Goal: Navigation & Orientation: Find specific page/section

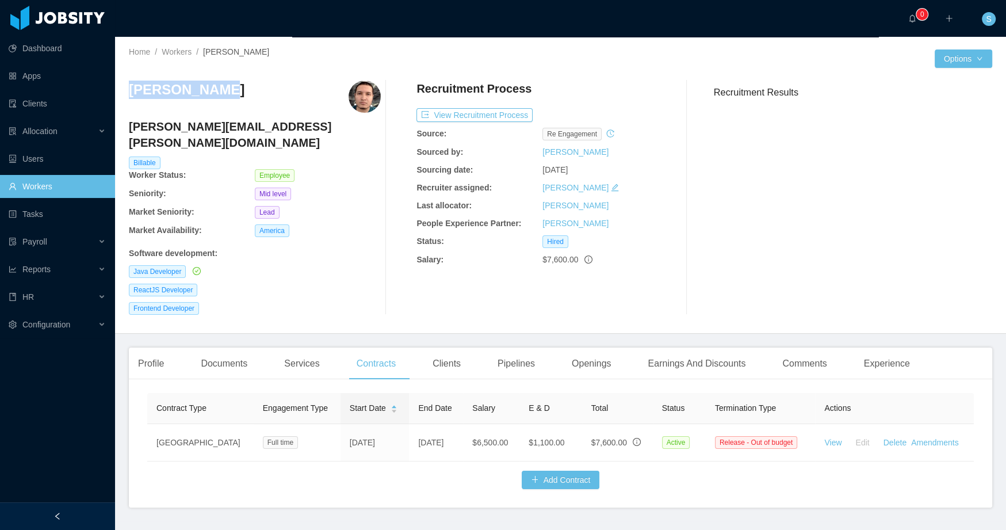
drag, startPoint x: 238, startPoint y: 107, endPoint x: 125, endPoint y: 91, distance: 113.8
click at [125, 91] on div "Home / Workers / [PERSON_NAME] / Options [PERSON_NAME] [PERSON_NAME][EMAIL_ADDR…" at bounding box center [560, 185] width 891 height 297
copy h3 "[PERSON_NAME]"
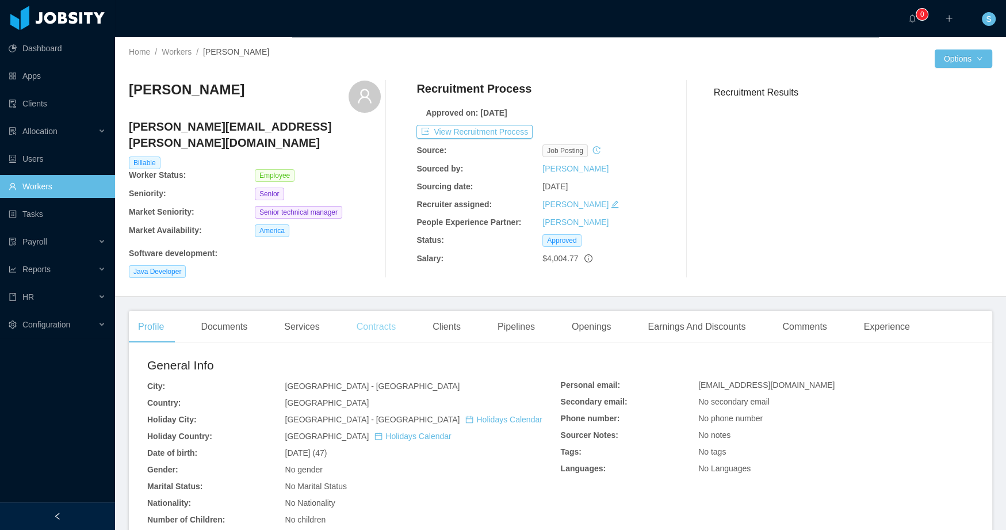
click at [361, 316] on div "Contracts" at bounding box center [376, 327] width 58 height 32
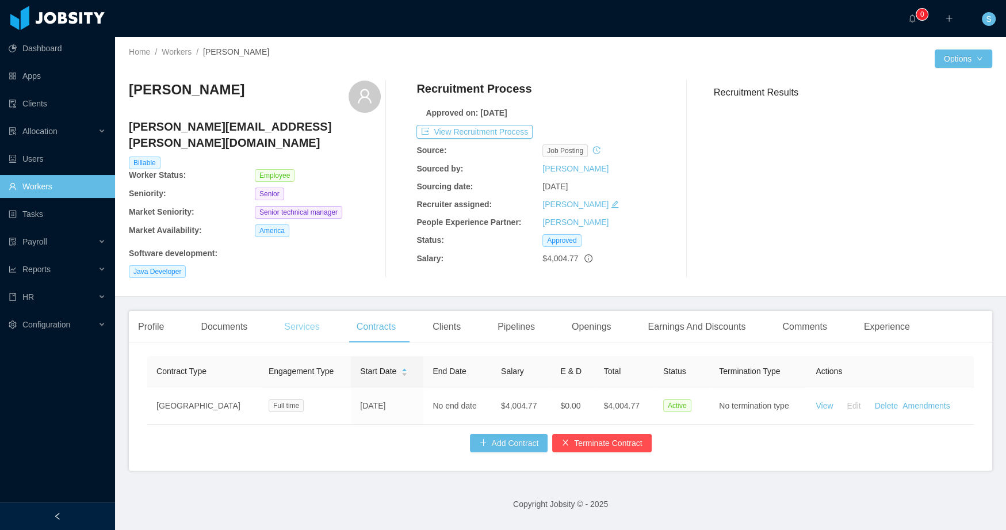
click at [316, 311] on div "Services" at bounding box center [301, 327] width 53 height 32
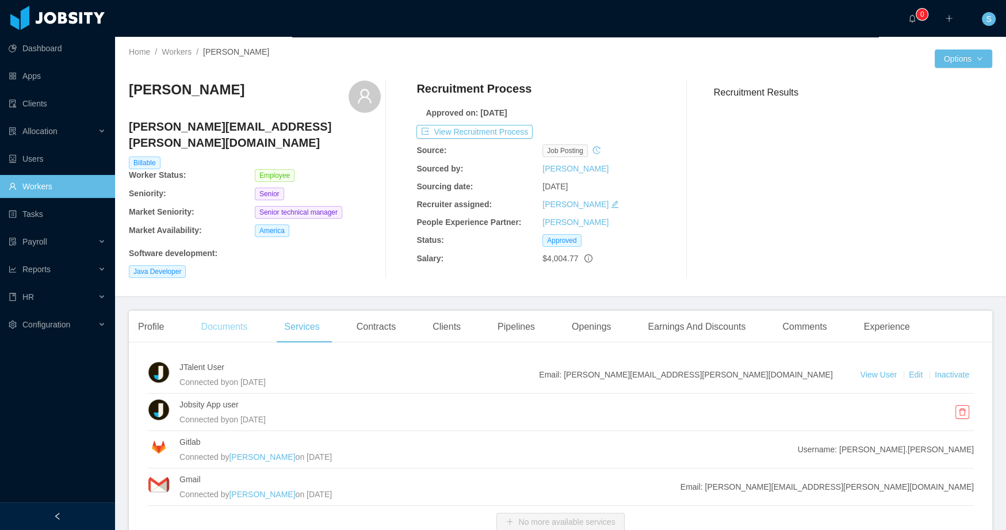
click at [235, 311] on div "Documents" at bounding box center [224, 327] width 65 height 32
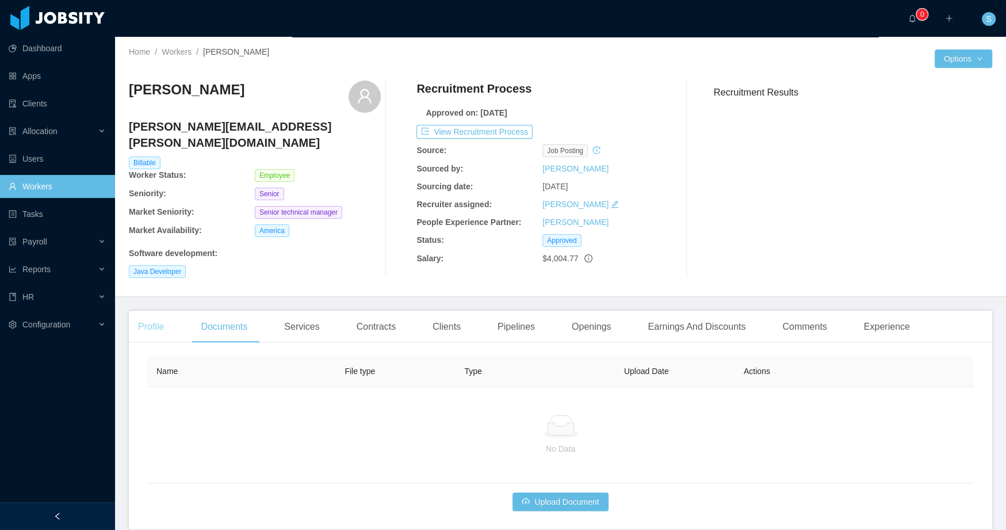
click at [156, 316] on div "Profile" at bounding box center [151, 327] width 44 height 32
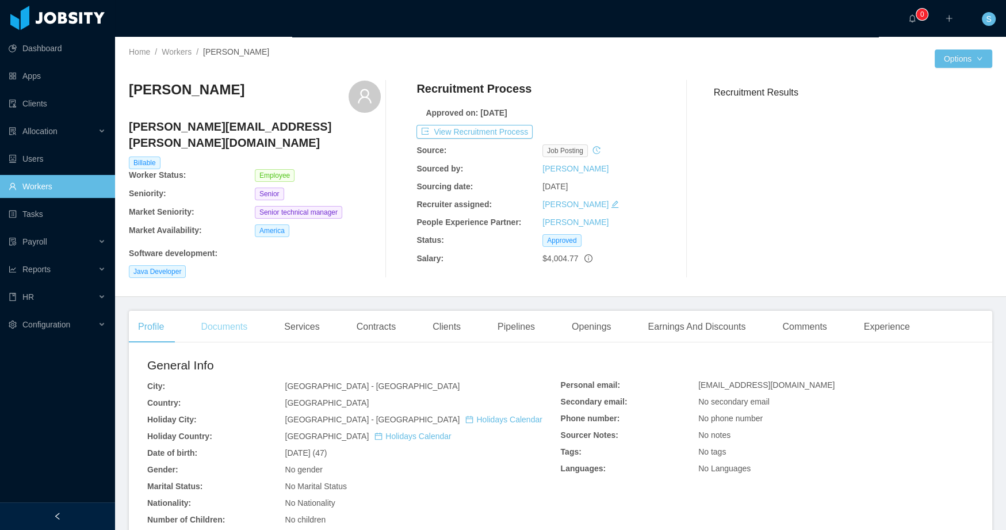
click at [224, 316] on div "Documents" at bounding box center [224, 327] width 65 height 32
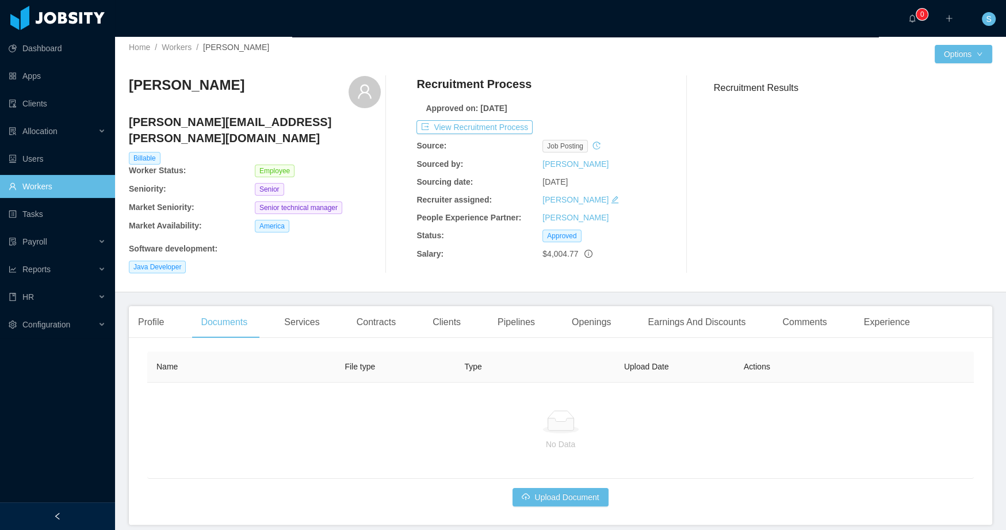
scroll to position [16, 0]
